Goal: Task Accomplishment & Management: Use online tool/utility

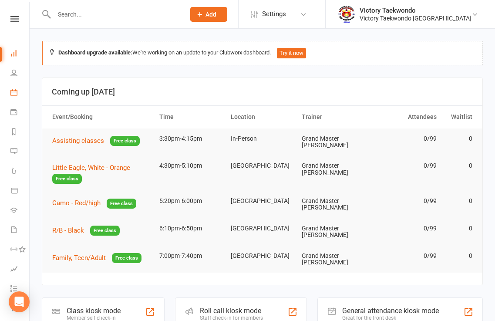
click at [15, 91] on icon at bounding box center [13, 92] width 7 height 7
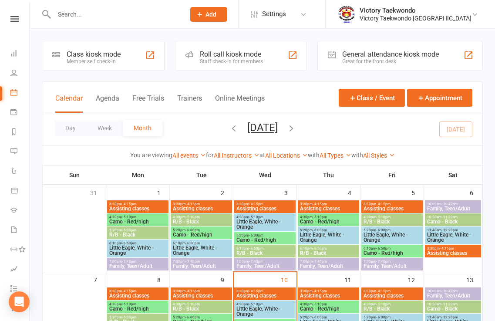
click at [137, 65] on div "Class kiosk mode Member self check-in" at bounding box center [103, 56] width 123 height 30
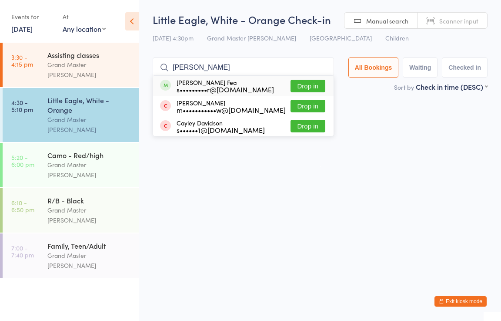
type input "[PERSON_NAME]"
click at [318, 83] on button "Drop in" at bounding box center [308, 86] width 35 height 13
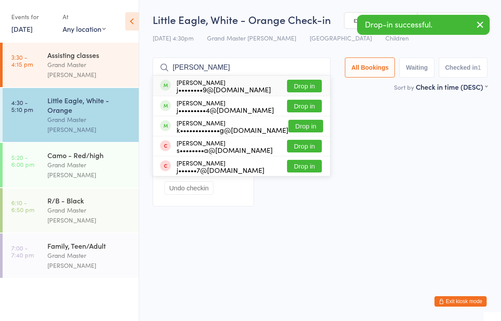
type input "carsten"
click at [304, 87] on button "Drop in" at bounding box center [304, 86] width 35 height 13
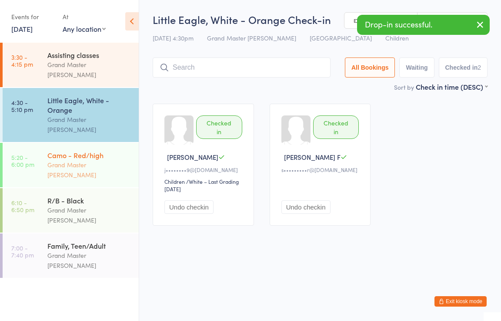
click at [99, 160] on div "Grand Master [PERSON_NAME]" at bounding box center [89, 170] width 84 height 20
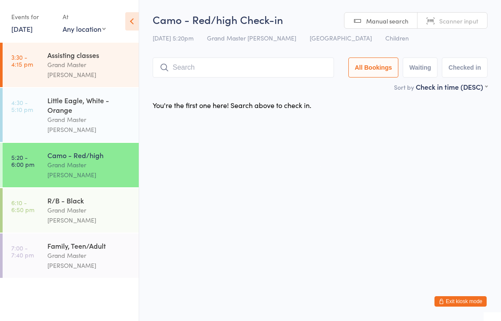
click at [228, 261] on html "You have now entered Kiosk Mode. Members will be able to check themselves in us…" at bounding box center [250, 160] width 501 height 321
click at [215, 200] on html "You have now entered Kiosk Mode. Members will be able to check themselves in us…" at bounding box center [250, 160] width 501 height 321
click at [261, 194] on html "You have now entered Kiosk Mode. Members will be able to check themselves in us…" at bounding box center [250, 160] width 501 height 321
click at [87, 57] on div "Assisting classes" at bounding box center [89, 55] width 84 height 10
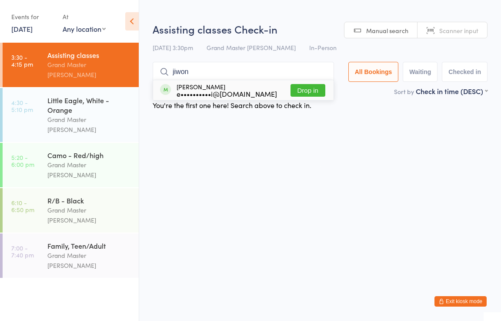
type input "jiwon"
click at [299, 88] on button "Drop in" at bounding box center [308, 90] width 35 height 13
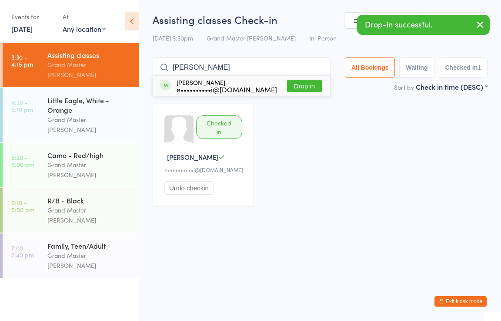
type input "eugine"
click at [289, 89] on button "Drop in" at bounding box center [304, 86] width 35 height 13
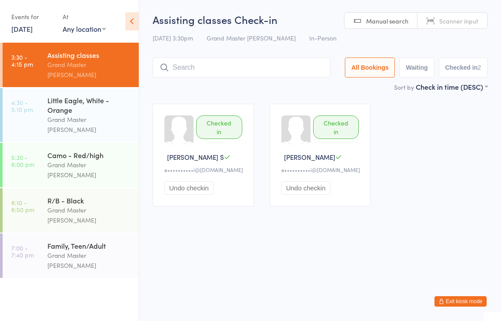
click at [231, 242] on html "You have now entered Kiosk Mode. Members will be able to check themselves in us…" at bounding box center [250, 160] width 501 height 321
click at [87, 150] on div "Camo - Red/high" at bounding box center [89, 155] width 84 height 10
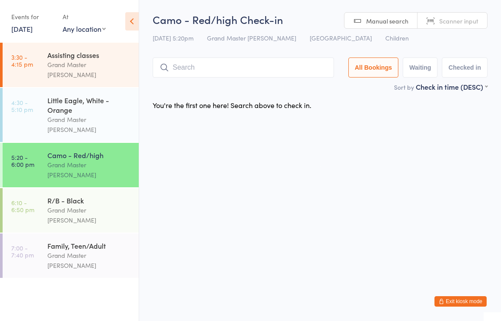
click at [458, 301] on button "Exit kiosk mode" at bounding box center [461, 301] width 52 height 10
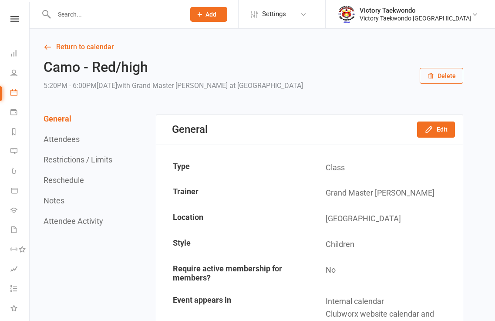
click at [81, 14] on input "text" at bounding box center [114, 14] width 127 height 12
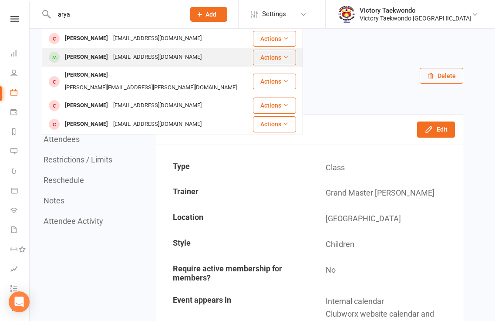
type input "arya"
click at [90, 54] on div "Arya Tummala" at bounding box center [86, 57] width 48 height 13
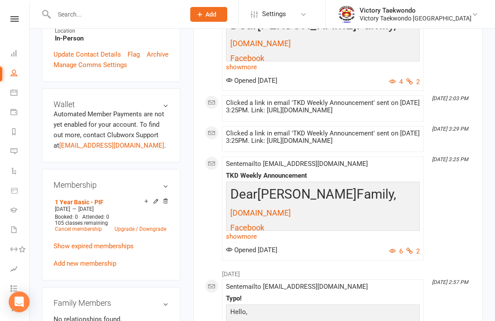
scroll to position [304, 0]
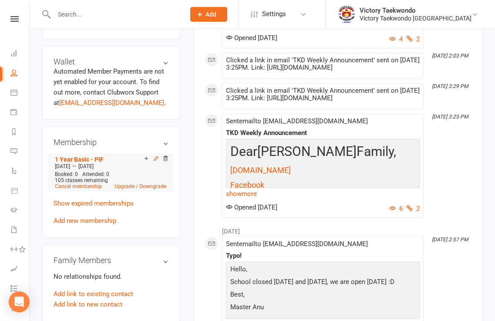
click at [156, 161] on icon at bounding box center [156, 158] width 6 height 6
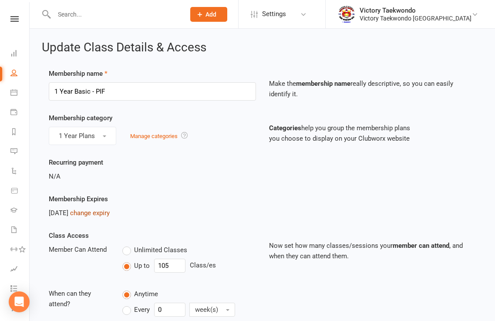
click at [110, 214] on link "change expiry" at bounding box center [90, 213] width 40 height 8
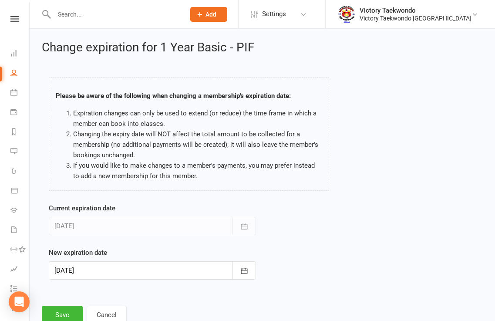
scroll to position [28, 0]
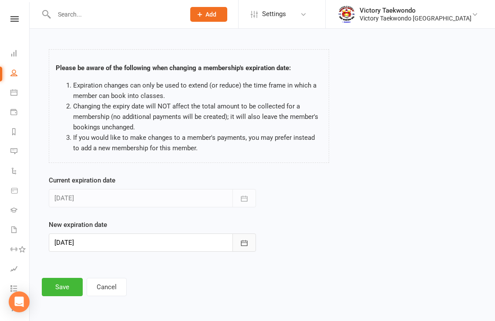
click at [246, 241] on icon "button" at bounding box center [244, 242] width 9 height 9
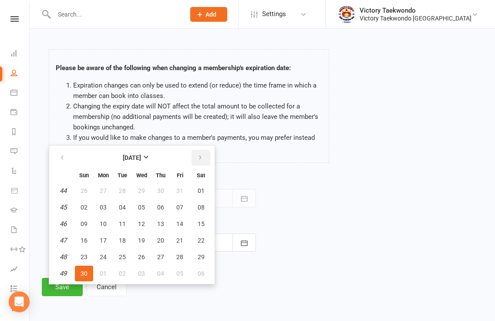
click at [198, 157] on icon "button" at bounding box center [200, 157] width 6 height 7
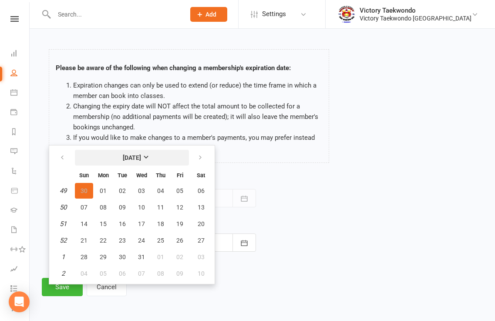
click at [141, 156] on strong "December 2025" at bounding box center [132, 157] width 18 height 7
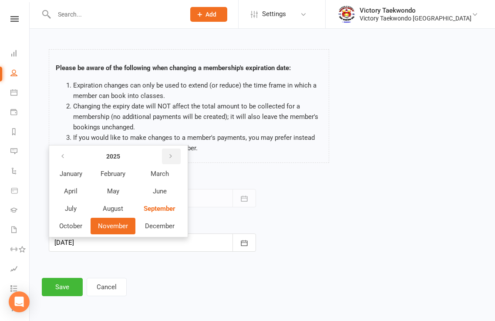
click at [172, 156] on icon "button" at bounding box center [170, 156] width 6 height 7
click at [70, 173] on span "January" at bounding box center [71, 174] width 23 height 8
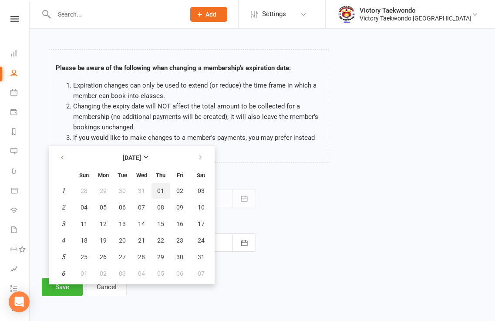
click at [160, 188] on span "01" at bounding box center [160, 190] width 7 height 7
type input "01 Jan 2026"
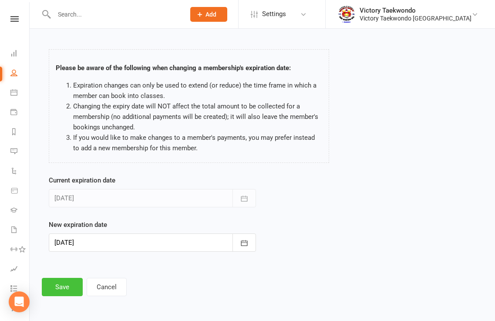
click at [68, 285] on button "Save" at bounding box center [62, 286] width 41 height 18
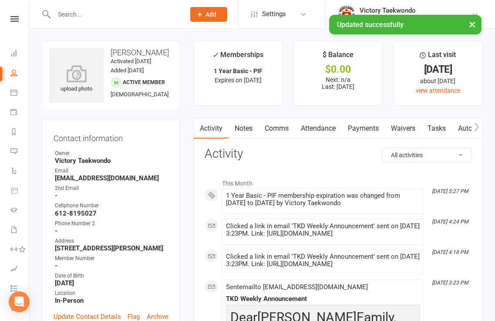
scroll to position [217, 0]
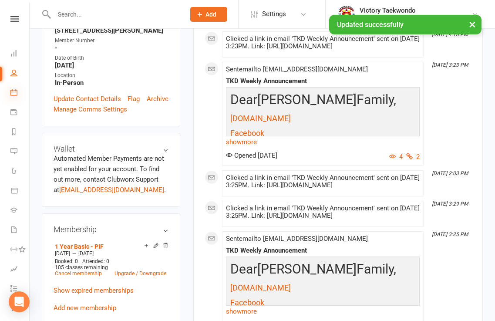
click at [13, 95] on icon at bounding box center [13, 92] width 7 height 7
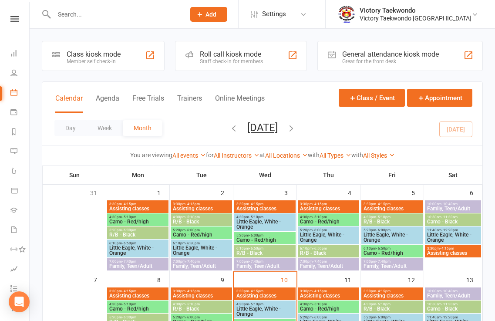
click at [130, 57] on div "Class kiosk mode Member self check-in" at bounding box center [103, 56] width 123 height 30
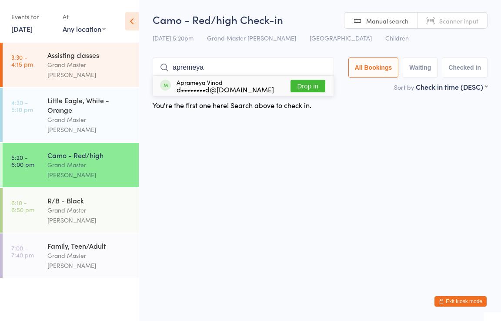
type input "apremeya"
click at [319, 83] on button "Drop in" at bounding box center [308, 86] width 35 height 13
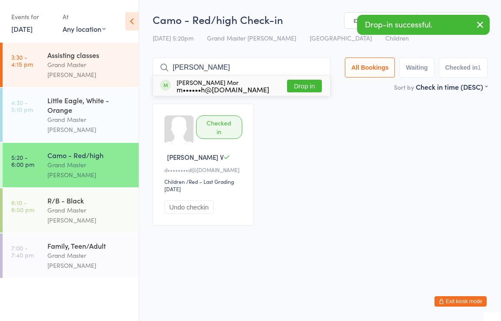
type input "hiten"
click at [301, 86] on button "Drop in" at bounding box center [304, 86] width 35 height 13
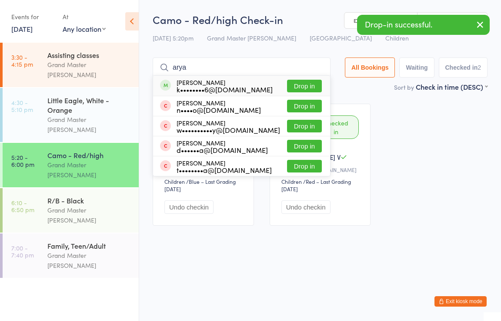
type input "arya"
click at [315, 84] on button "Drop in" at bounding box center [304, 86] width 35 height 13
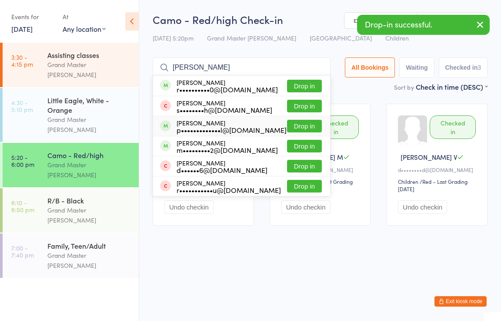
type input "reyansh"
click at [302, 126] on button "Drop in" at bounding box center [304, 126] width 35 height 13
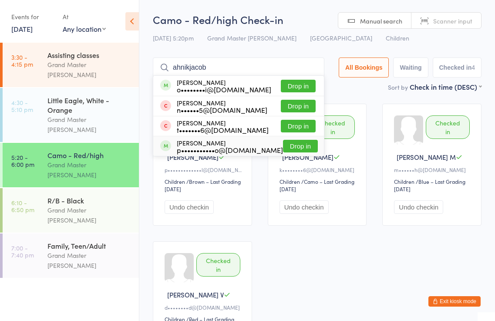
type input "ahnikjacob"
click at [290, 150] on button "Drop in" at bounding box center [300, 146] width 35 height 13
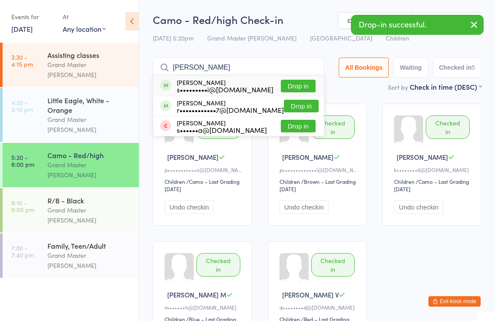
type input "akshita"
click at [305, 87] on button "Drop in" at bounding box center [298, 86] width 35 height 13
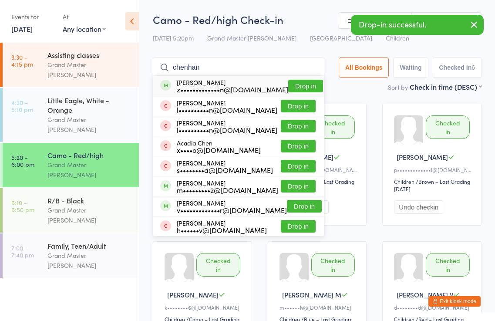
type input "chenhan"
click at [303, 83] on button "Drop in" at bounding box center [305, 86] width 35 height 13
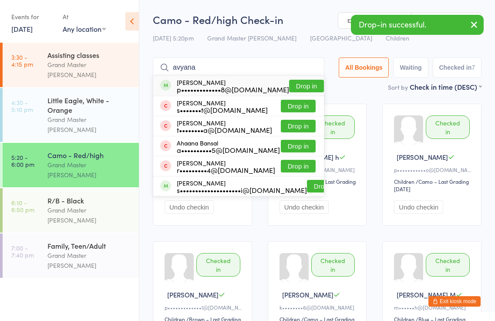
type input "avyana"
click at [302, 85] on button "Drop in" at bounding box center [306, 86] width 35 height 13
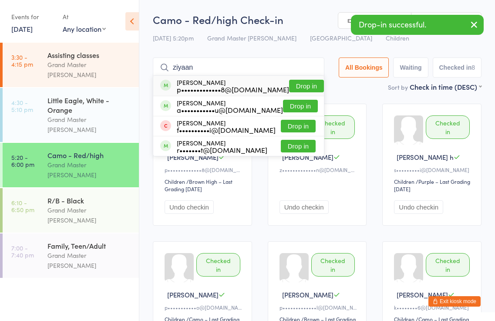
type input "ziyaan"
click at [297, 87] on button "Drop in" at bounding box center [306, 86] width 35 height 13
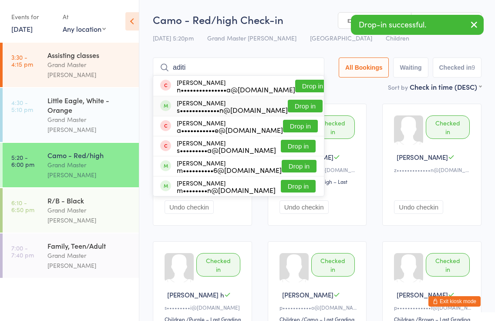
type input "aditi"
click at [299, 104] on button "Drop in" at bounding box center [304, 106] width 35 height 13
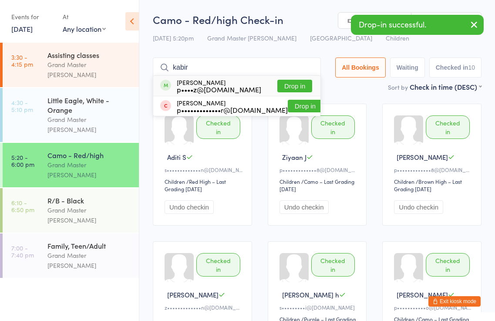
type input "kabir"
click at [294, 84] on button "Drop in" at bounding box center [294, 86] width 35 height 13
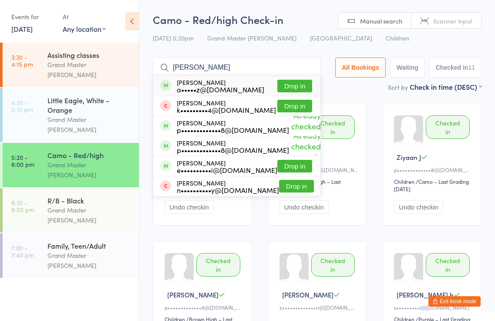
type input "joshini"
click at [294, 85] on button "Drop in" at bounding box center [294, 86] width 35 height 13
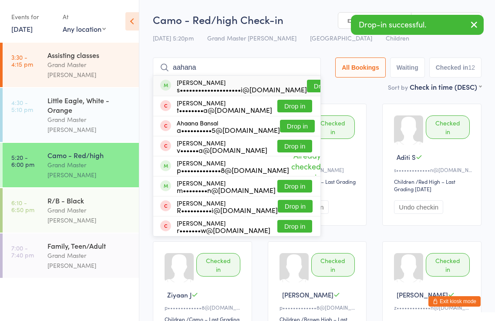
type input "aahana"
click at [311, 86] on button "Drop in" at bounding box center [324, 86] width 35 height 13
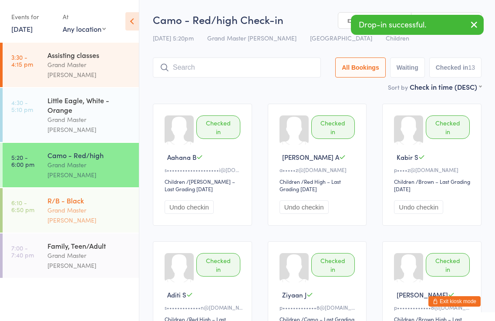
click at [49, 195] on div "R/B - Black" at bounding box center [89, 200] width 84 height 10
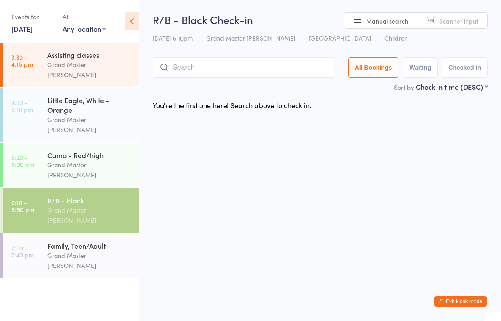
click at [475, 301] on button "Exit kiosk mode" at bounding box center [461, 301] width 52 height 10
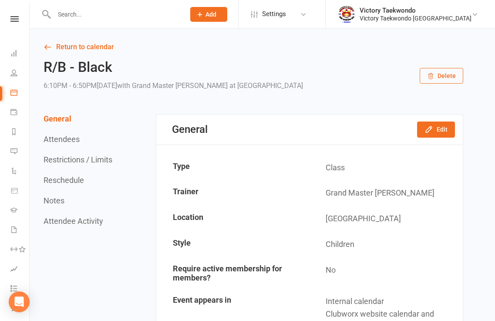
click at [154, 11] on input "text" at bounding box center [114, 14] width 127 height 12
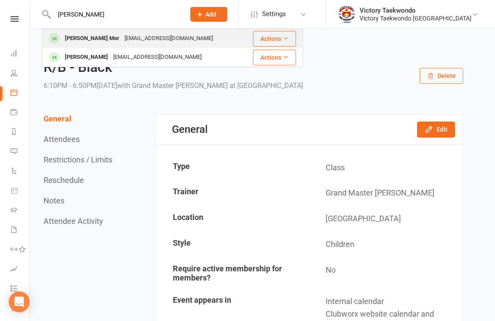
type input "[PERSON_NAME]"
click at [122, 40] on div "[EMAIL_ADDRESS][DOMAIN_NAME]" at bounding box center [169, 38] width 94 height 13
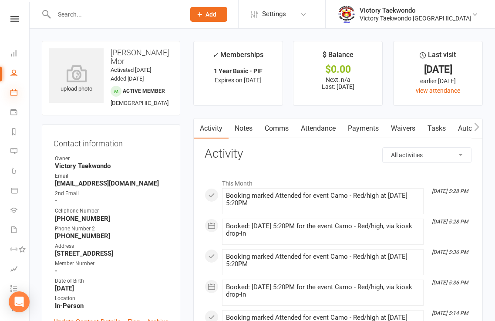
click at [12, 92] on icon at bounding box center [13, 92] width 7 height 7
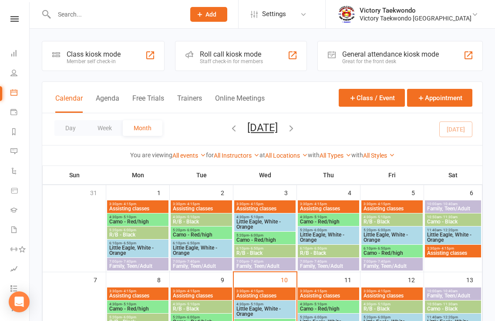
click at [137, 61] on div "Class kiosk mode Member self check-in" at bounding box center [103, 56] width 123 height 30
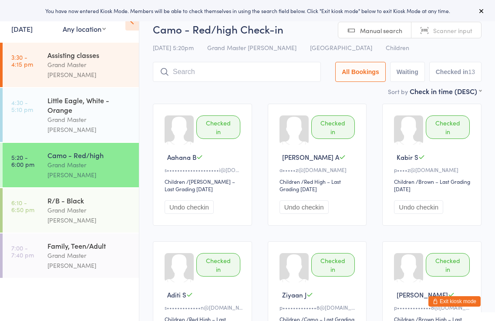
click at [454, 299] on button "Exit kiosk mode" at bounding box center [454, 301] width 52 height 10
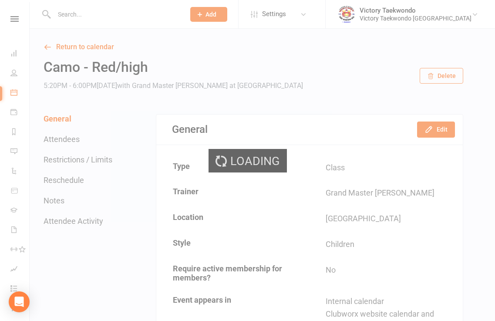
click at [113, 14] on input "text" at bounding box center [114, 14] width 127 height 12
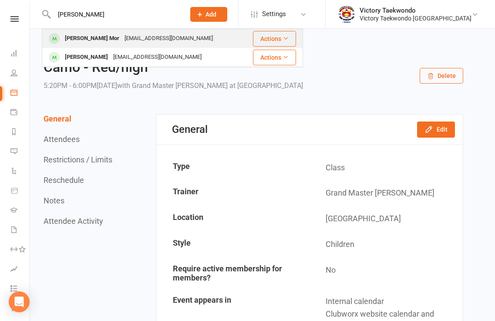
type input "[PERSON_NAME]"
click at [83, 39] on div "[PERSON_NAME] Mor" at bounding box center [92, 38] width 60 height 13
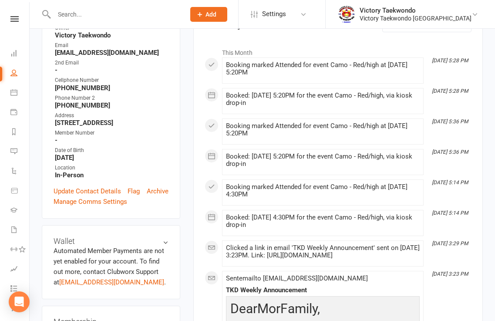
scroll to position [304, 0]
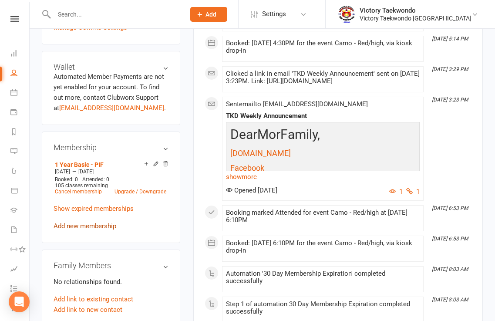
click at [103, 230] on link "Add new membership" at bounding box center [84, 226] width 63 height 8
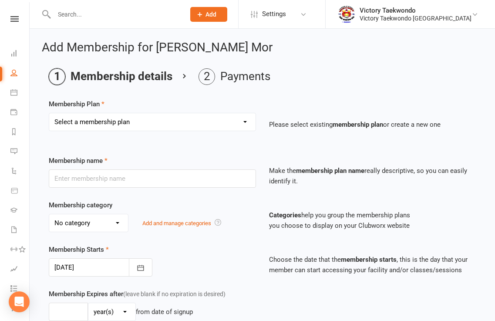
click at [244, 120] on select "Select a membership plan Create new Membership Plan 2 Week Trial Winter Special…" at bounding box center [152, 121] width 206 height 17
select select "3"
click at [49, 113] on select "Select a membership plan Create new Membership Plan 2 Week Trial Winter Special…" at bounding box center [152, 121] width 206 height 17
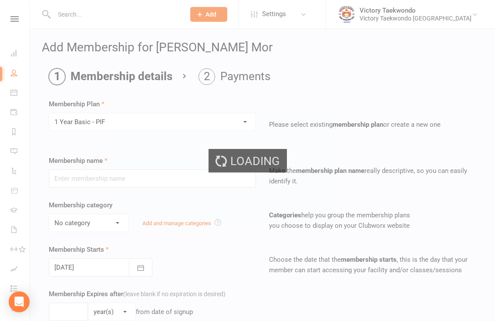
type input "1 Year Basic - PIF"
select select "1"
type input "1"
type input "105"
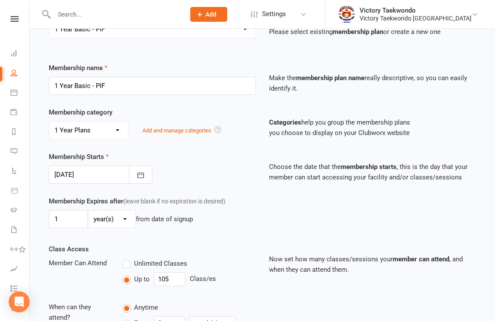
scroll to position [87, 0]
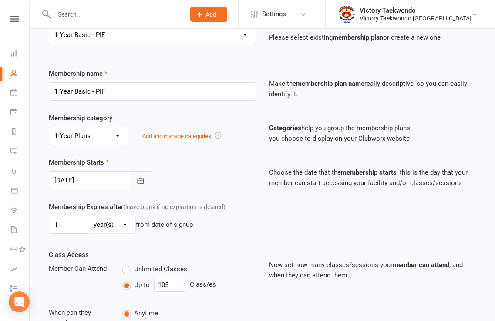
click at [137, 181] on icon "button" at bounding box center [140, 180] width 7 height 6
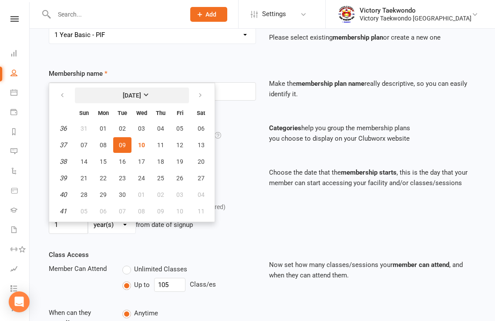
click at [141, 94] on strong "[DATE]" at bounding box center [132, 95] width 18 height 7
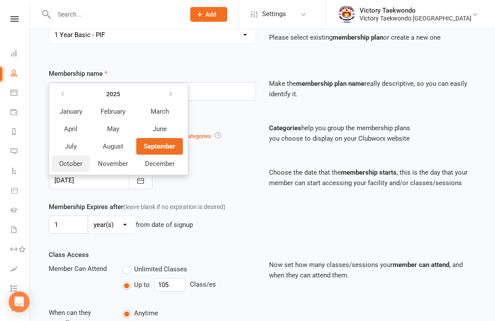
click at [71, 164] on span "October" at bounding box center [70, 164] width 23 height 8
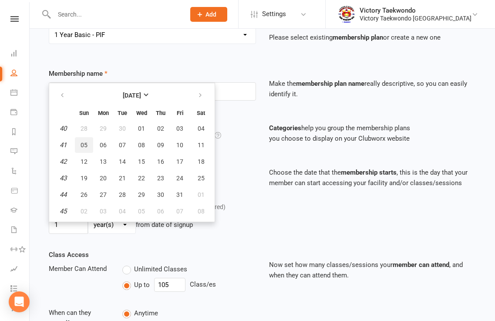
click at [85, 143] on span "05" at bounding box center [83, 144] width 7 height 7
type input "05 Oct 2025"
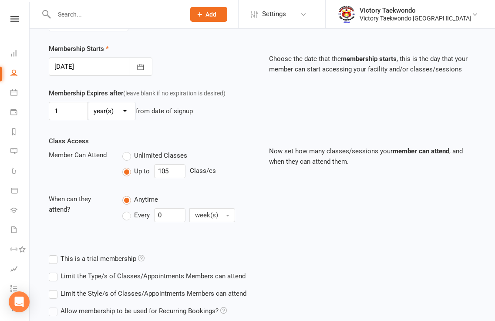
scroll to position [273, 0]
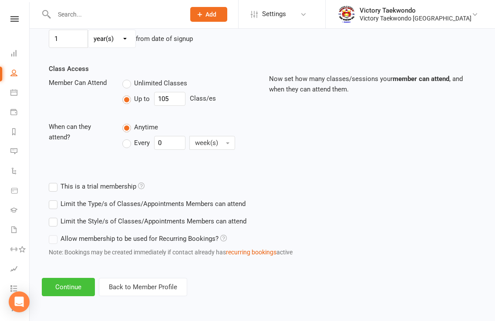
click at [77, 291] on button "Continue" at bounding box center [68, 286] width 53 height 18
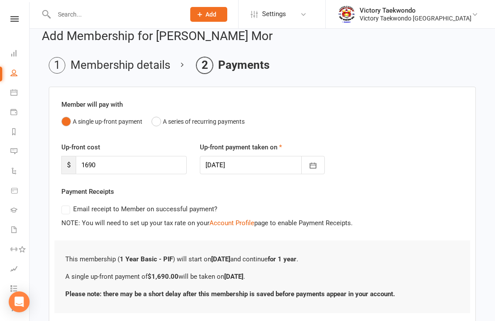
scroll to position [68, 0]
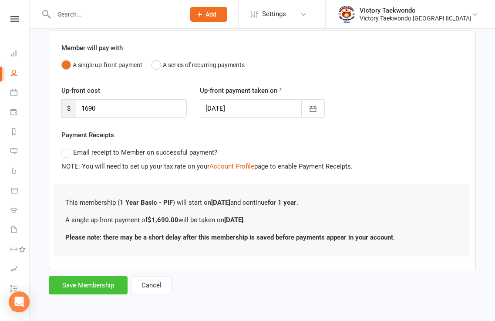
click at [82, 287] on button "Save Membership" at bounding box center [88, 285] width 79 height 18
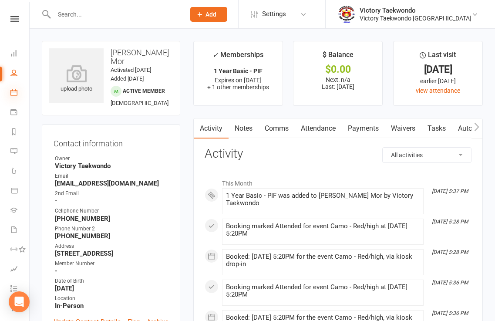
click at [15, 91] on icon at bounding box center [13, 92] width 7 height 7
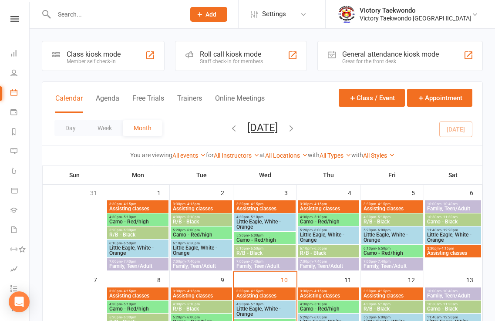
click at [126, 60] on div "Class kiosk mode Member self check-in" at bounding box center [103, 56] width 123 height 30
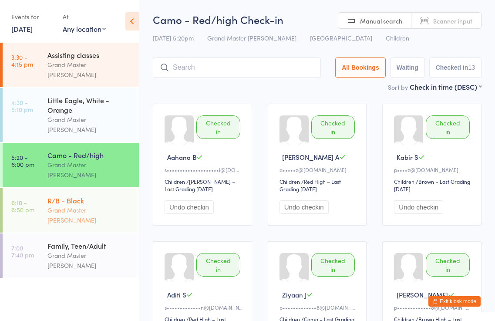
click at [130, 205] on div "Grand Master [PERSON_NAME]" at bounding box center [89, 215] width 84 height 20
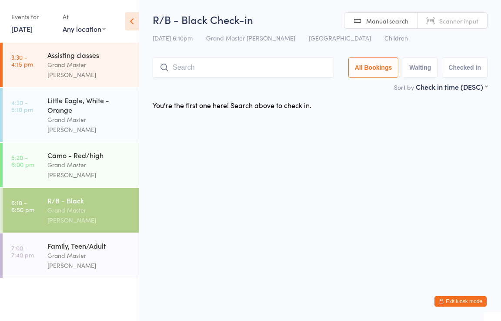
click at [467, 297] on button "Exit kiosk mode" at bounding box center [461, 301] width 52 height 10
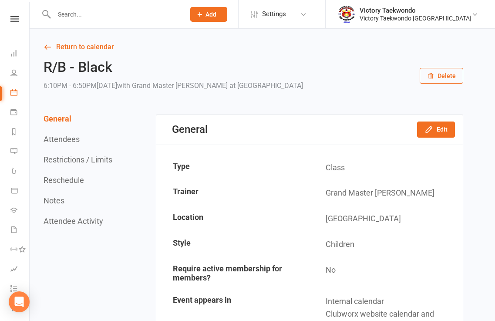
click at [157, 11] on input "text" at bounding box center [114, 14] width 127 height 12
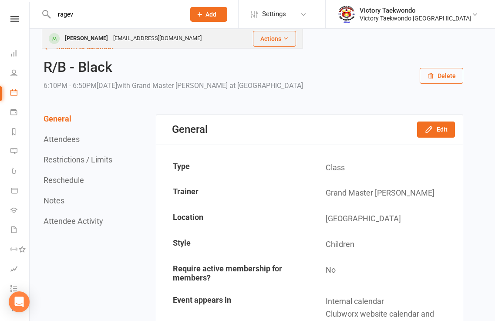
type input "ragev"
click at [130, 37] on div "sudhanarayani@gmail.com" at bounding box center [157, 38] width 94 height 13
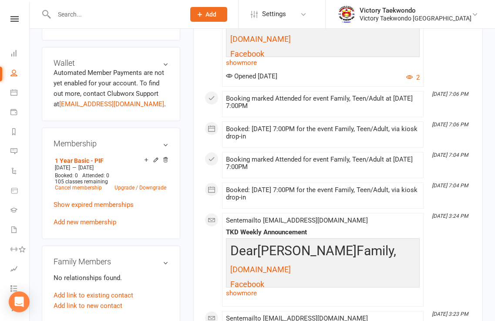
scroll to position [304, 0]
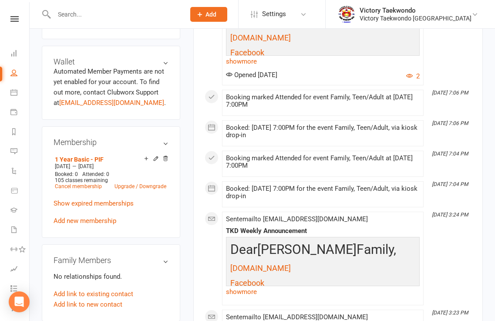
click at [154, 157] on icon at bounding box center [156, 158] width 6 height 6
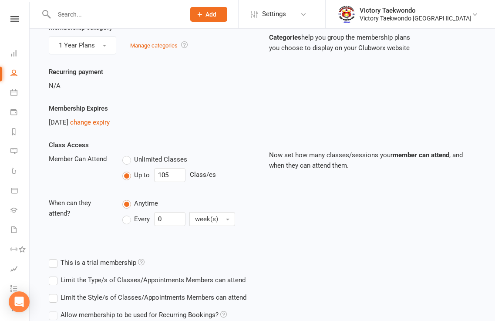
scroll to position [87, 0]
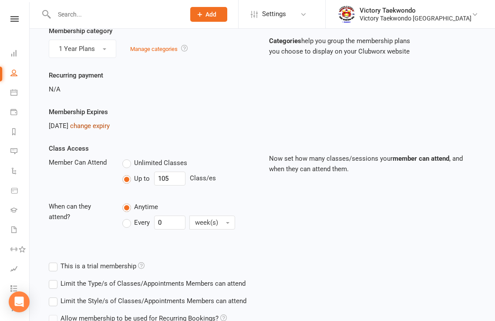
click at [110, 125] on link "change expiry" at bounding box center [90, 126] width 40 height 8
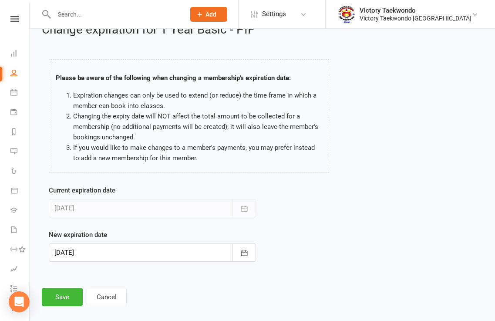
scroll to position [28, 0]
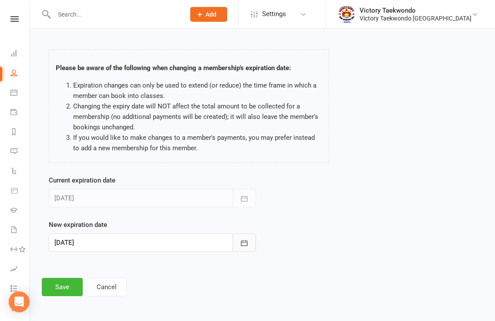
click at [244, 244] on icon "button" at bounding box center [244, 242] width 9 height 9
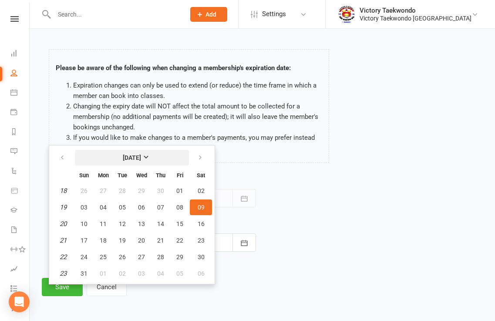
click at [141, 157] on strong "May 2026" at bounding box center [132, 157] width 18 height 7
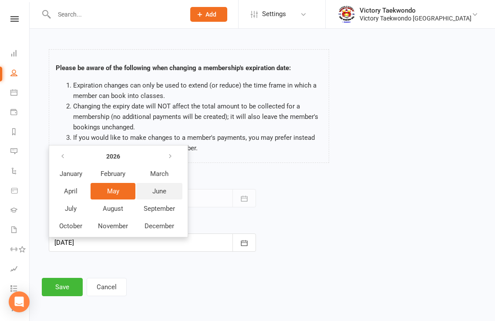
click at [164, 191] on span "June" at bounding box center [159, 191] width 14 height 8
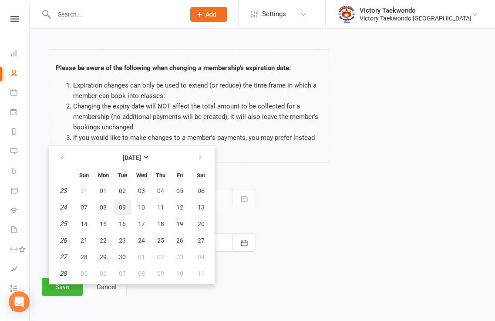
click at [124, 207] on span "09" at bounding box center [122, 207] width 7 height 7
type input "09 Jun 2026"
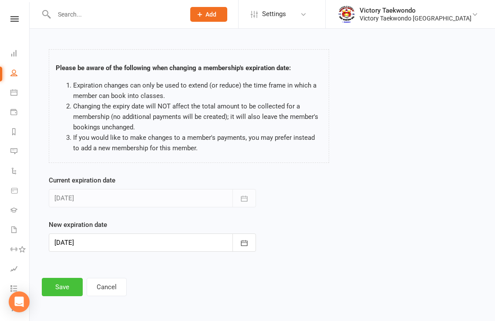
click at [70, 291] on button "Save" at bounding box center [62, 286] width 41 height 18
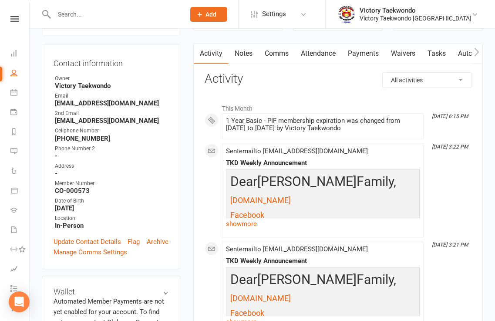
scroll to position [261, 0]
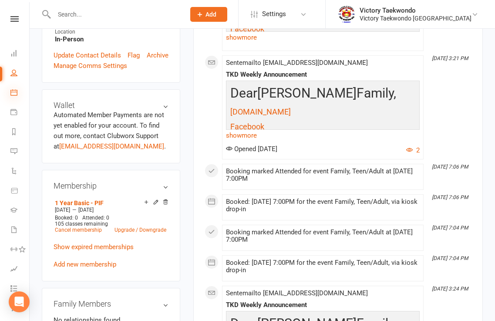
click at [12, 92] on icon at bounding box center [13, 92] width 7 height 7
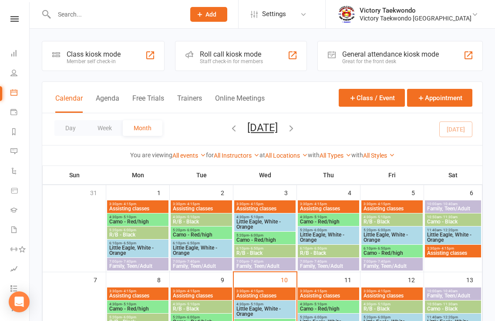
click at [131, 62] on div "Class kiosk mode Member self check-in" at bounding box center [103, 56] width 123 height 30
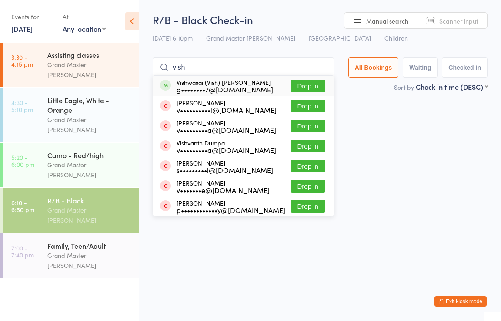
type input "vish"
click at [303, 85] on button "Drop in" at bounding box center [308, 86] width 35 height 13
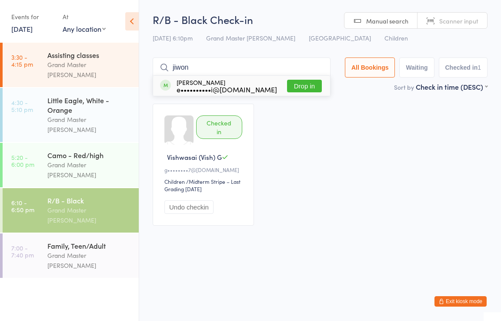
type input "jiwon"
click at [308, 84] on button "Drop in" at bounding box center [304, 86] width 35 height 13
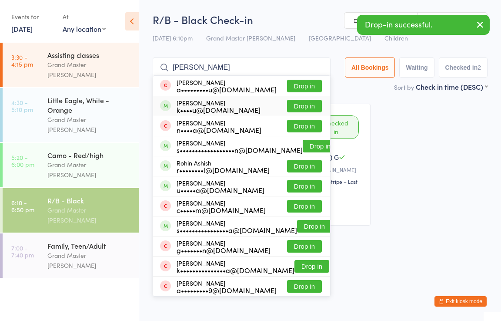
type input "[PERSON_NAME]"
click at [301, 106] on button "Drop in" at bounding box center [304, 106] width 35 height 13
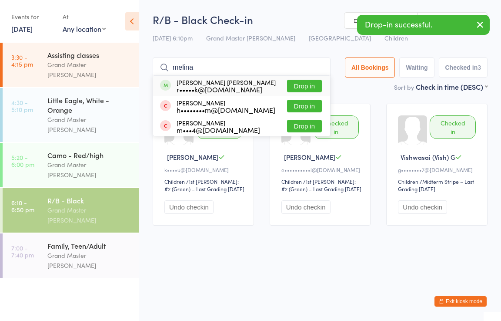
type input "melina"
click at [301, 87] on button "Drop in" at bounding box center [304, 86] width 35 height 13
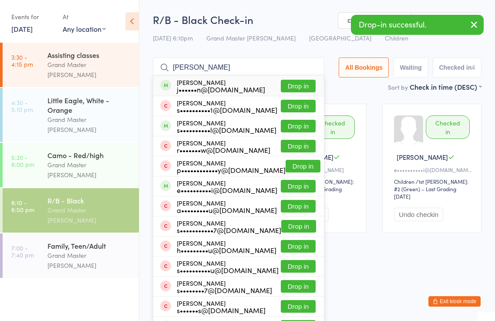
type input "[PERSON_NAME]"
click at [307, 84] on button "Drop in" at bounding box center [298, 86] width 35 height 13
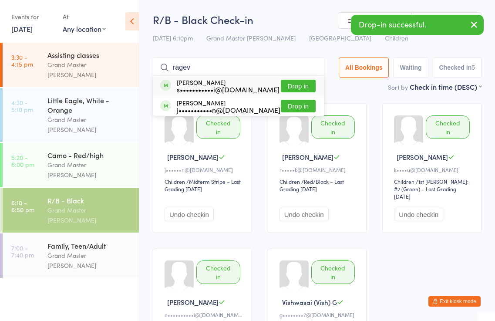
type input "ragev"
click at [301, 84] on button "Drop in" at bounding box center [298, 86] width 35 height 13
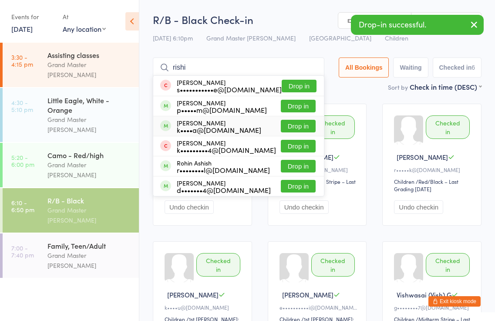
type input "rishi"
click at [299, 123] on button "Drop in" at bounding box center [298, 126] width 35 height 13
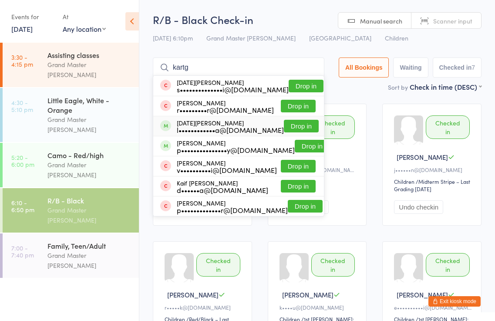
type input "kartg"
click at [291, 127] on button "Drop in" at bounding box center [301, 126] width 35 height 13
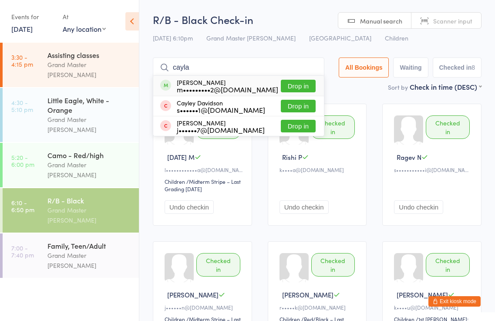
type input "cayla"
click at [294, 83] on button "Drop in" at bounding box center [298, 86] width 35 height 13
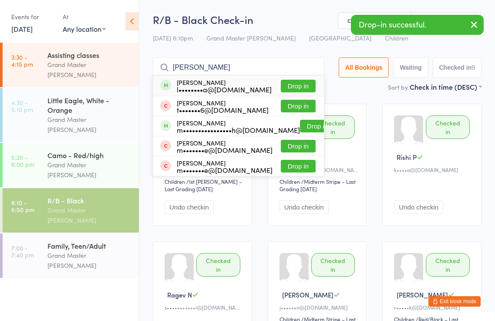
type input "[PERSON_NAME]"
click at [295, 83] on button "Drop in" at bounding box center [298, 86] width 35 height 13
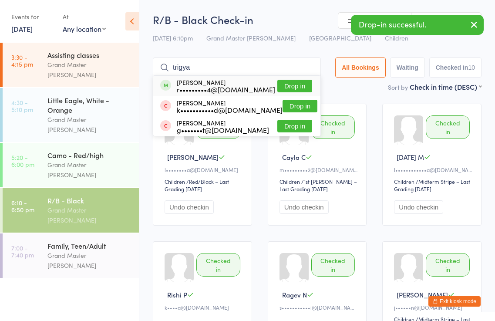
type input "trigya"
drag, startPoint x: 298, startPoint y: 84, endPoint x: 303, endPoint y: 77, distance: 8.4
click at [298, 84] on button "Drop in" at bounding box center [294, 86] width 35 height 13
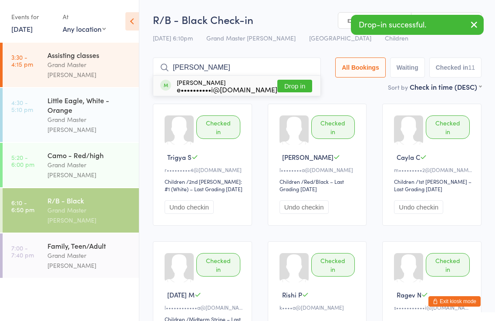
type input "[PERSON_NAME]"
click at [295, 82] on button "Drop in" at bounding box center [294, 86] width 35 height 13
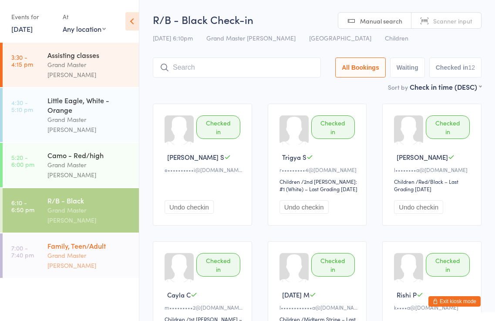
click at [111, 250] on div "Grand Master [PERSON_NAME]" at bounding box center [89, 260] width 84 height 20
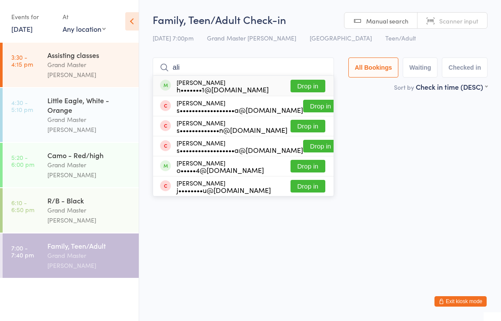
type input "ali"
click at [312, 88] on button "Drop in" at bounding box center [308, 86] width 35 height 13
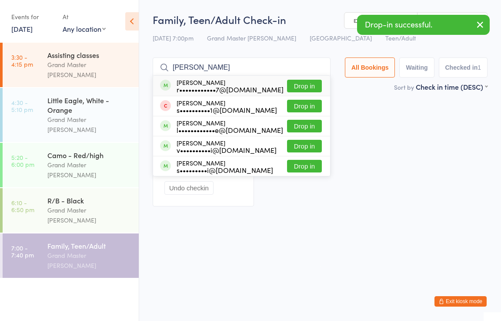
type input "[PERSON_NAME]"
click at [314, 86] on button "Drop in" at bounding box center [304, 86] width 35 height 13
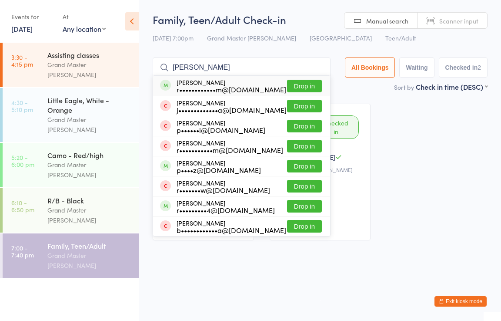
type input "[PERSON_NAME]"
click at [317, 85] on button "Drop in" at bounding box center [304, 86] width 35 height 13
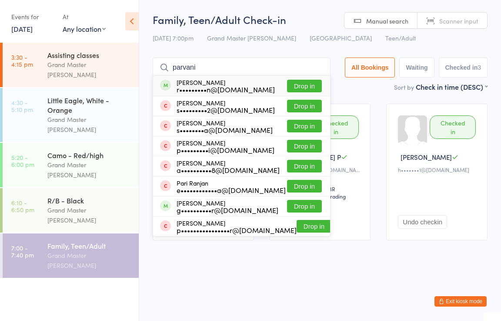
type input "parvani"
click at [312, 83] on button "Drop in" at bounding box center [304, 86] width 35 height 13
